Goal: Transaction & Acquisition: Purchase product/service

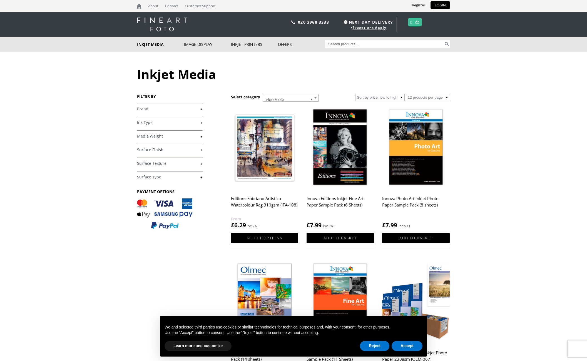
click at [160, 136] on link "+" at bounding box center [170, 136] width 66 height 5
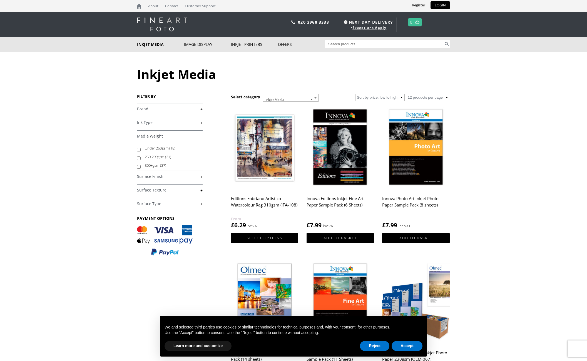
click at [138, 168] on input "300+gsm (37)" at bounding box center [139, 167] width 4 height 4
checkbox input "true"
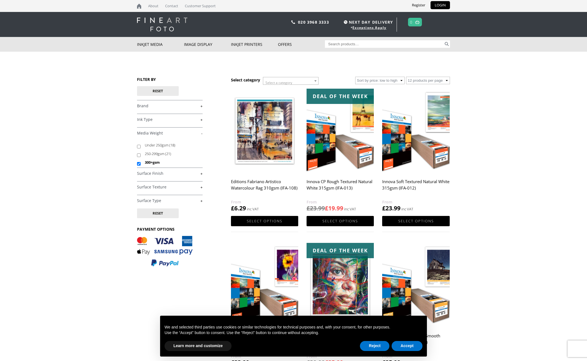
click at [202, 173] on link "+" at bounding box center [170, 173] width 66 height 5
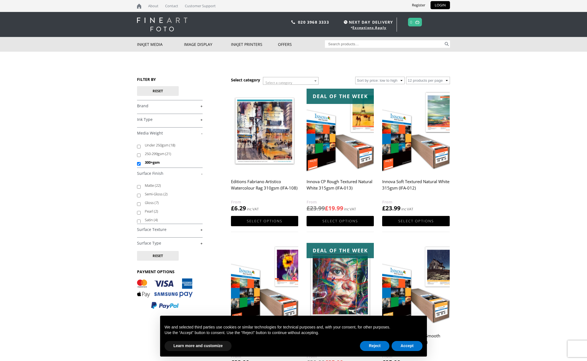
click at [139, 188] on input "Matte (22)" at bounding box center [139, 187] width 4 height 4
checkbox input "true"
click at [201, 230] on link "+" at bounding box center [170, 229] width 66 height 5
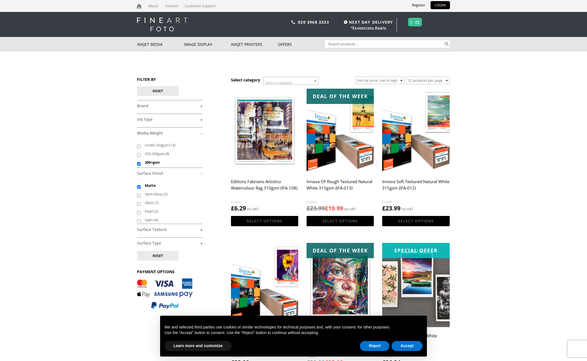
click at [202, 229] on link "+" at bounding box center [170, 229] width 66 height 5
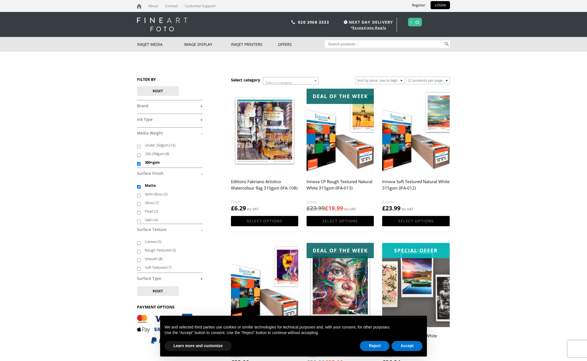
click at [139, 261] on input "Smooth (8)" at bounding box center [139, 260] width 4 height 4
checkbox input "true"
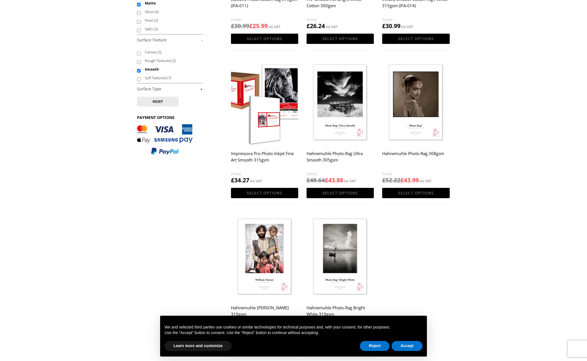
scroll to position [182, 0]
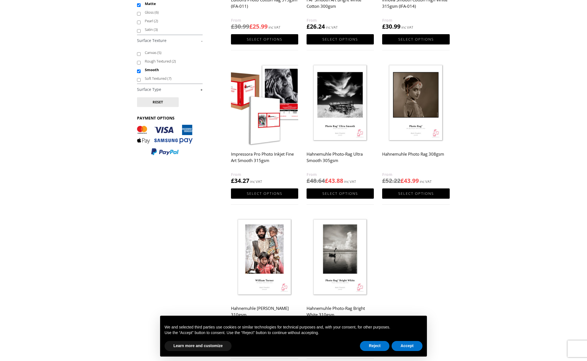
click at [258, 249] on img at bounding box center [264, 257] width 67 height 84
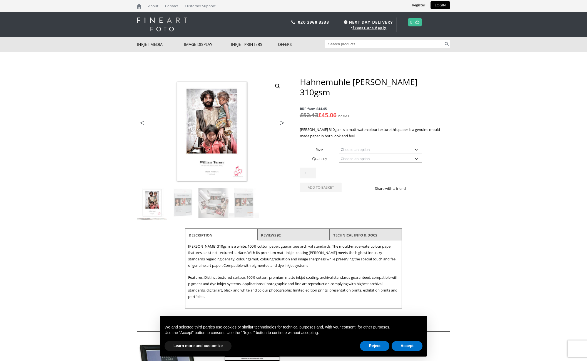
click at [417, 146] on select "Choose an option A4 Sheet A3 Sheet A3+ Sheet A2 Sheet 17" Wide Roll 24" Wide Ro…" at bounding box center [380, 150] width 83 height 8
select select "a3-sheet"
click at [418, 155] on select "Choose an option 25 Sheets" at bounding box center [380, 159] width 83 height 8
select select "25-sheets"
select select "a3-sheet"
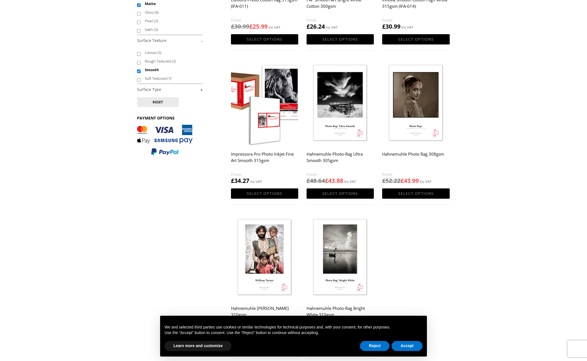
click at [263, 123] on img at bounding box center [264, 103] width 67 height 84
click at [273, 94] on img at bounding box center [264, 103] width 67 height 84
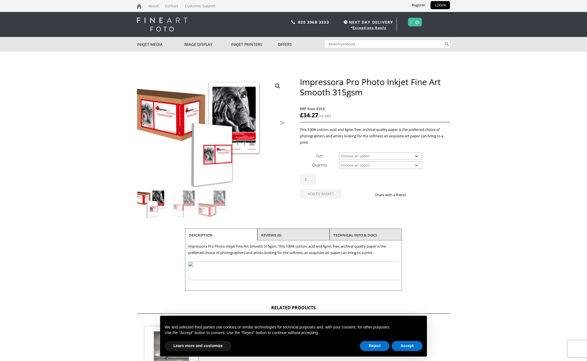
click at [417, 155] on select "Choose an option A4 Sheet A3+ Sheet A2 Sheet 24" Wide Roll 44" Wide Roll 60" Wi…" at bounding box center [380, 156] width 83 height 8
select select "a3-sheet-2"
click at [417, 166] on select "Choose an option 25 Sheets" at bounding box center [380, 165] width 83 height 8
select select "25-sheets"
select select "a3-sheet-2"
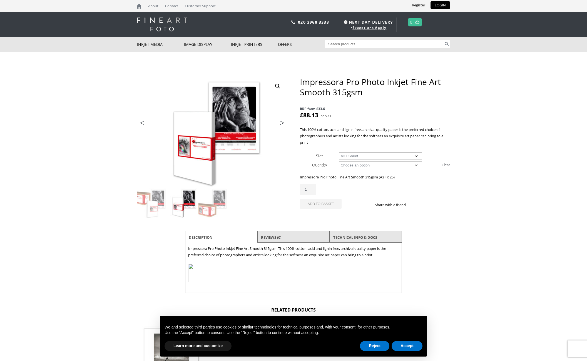
click at [415, 164] on select "Choose an option 25 Sheets" at bounding box center [380, 165] width 83 height 8
select select
select select "a3-sheet-2"
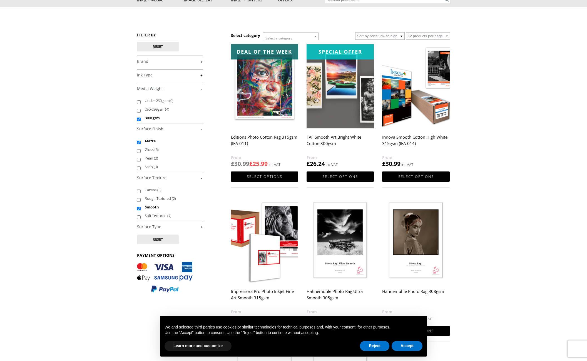
scroll to position [43, 0]
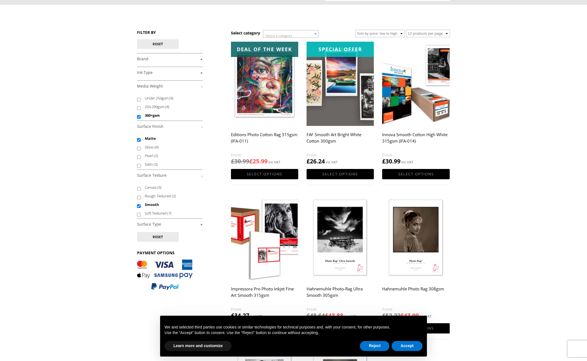
click at [404, 109] on img at bounding box center [415, 84] width 67 height 84
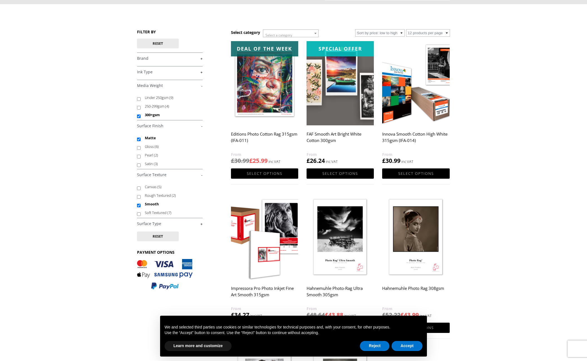
scroll to position [47, 0]
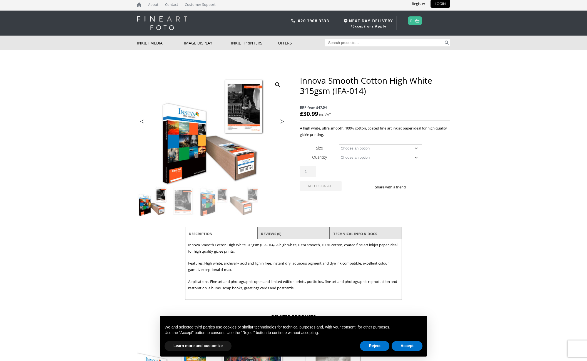
scroll to position [1, 0]
click at [416, 148] on select "Choose an option A4 Sheet A3 Sheet A3+ Sheet A2 Sheet 17" Wide Roll 24" Wide Ro…" at bounding box center [380, 149] width 83 height 8
select select "a3-sheet-2"
click at [417, 158] on select "Choose an option 25 Sheets" at bounding box center [380, 158] width 83 height 8
select select "25-sheets"
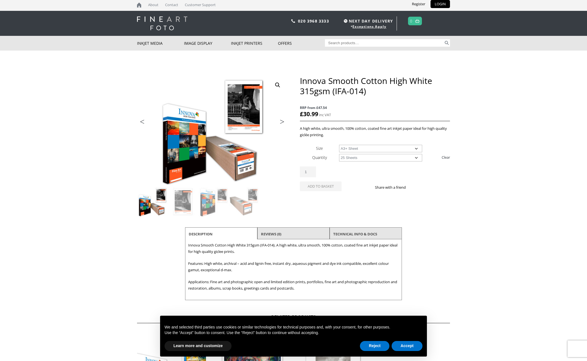
select select "a3-sheet-2"
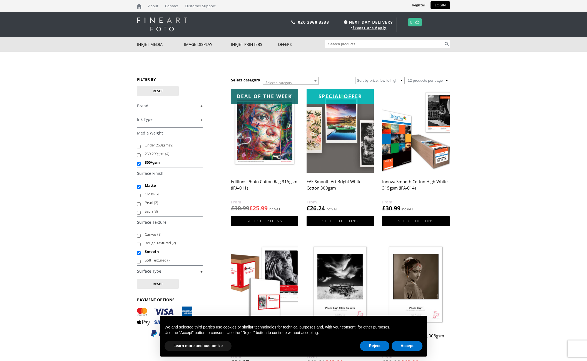
click at [263, 144] on img at bounding box center [264, 131] width 67 height 84
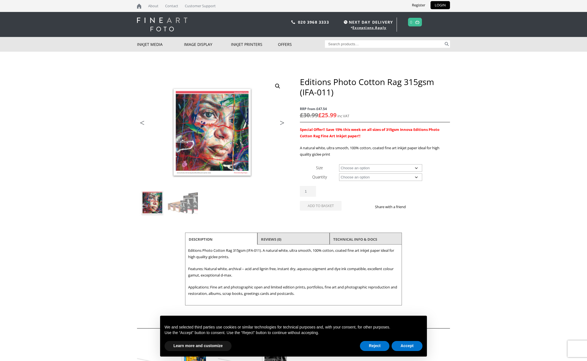
scroll to position [2, 0]
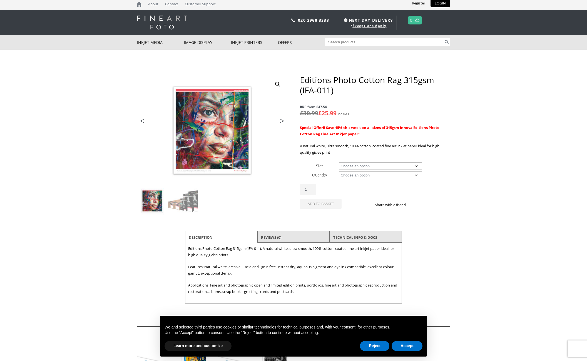
click at [417, 165] on select "Choose an option A4 Sheet A3 Sheet A3+ Sheet A2 Sheet 17" Wide Roll 24" Wide Ro…" at bounding box center [380, 166] width 83 height 8
select select "a3-sheet"
click at [416, 175] on select "Choose an option 25 Sheets" at bounding box center [380, 175] width 83 height 8
select select "25-sheets"
select select "a3-sheet"
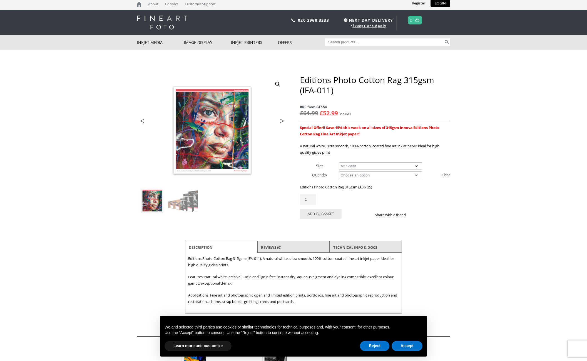
click at [280, 121] on link "Next" at bounding box center [280, 122] width 16 height 5
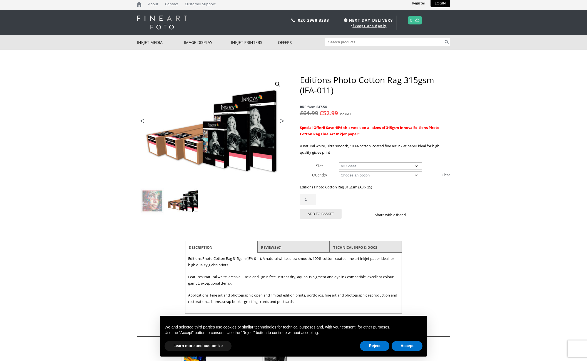
click at [282, 120] on link "Next" at bounding box center [280, 122] width 16 height 5
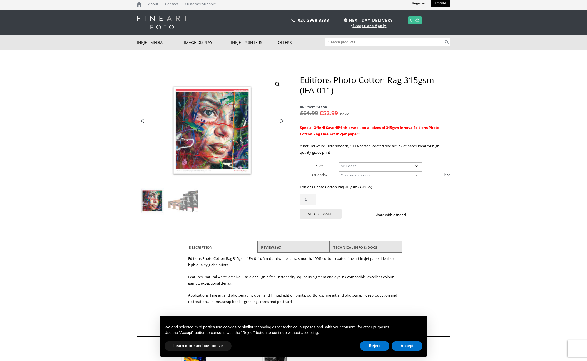
click at [476, 153] on body "NEXT DAY DELIVERY * Exceptions Apply About Contact Customer Support Register LO…" at bounding box center [293, 178] width 587 height 361
